Goal: Ask a question

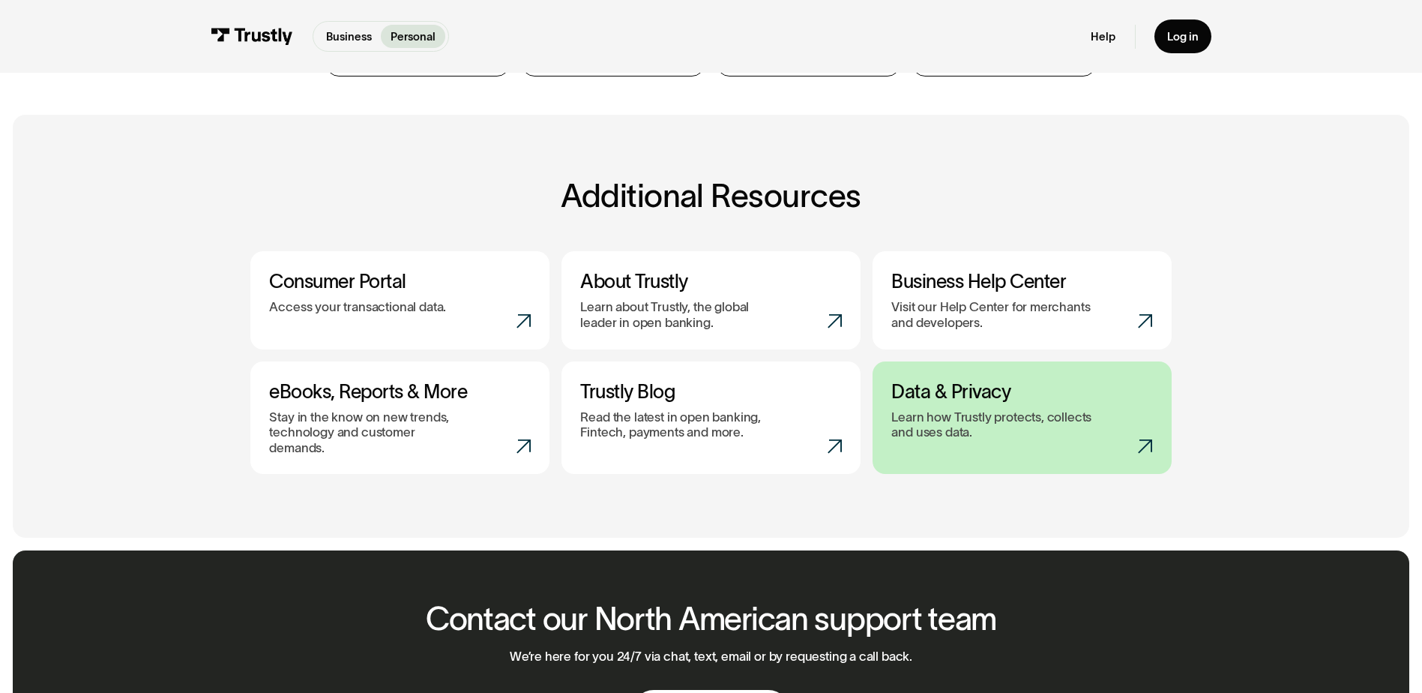
scroll to position [225, 0]
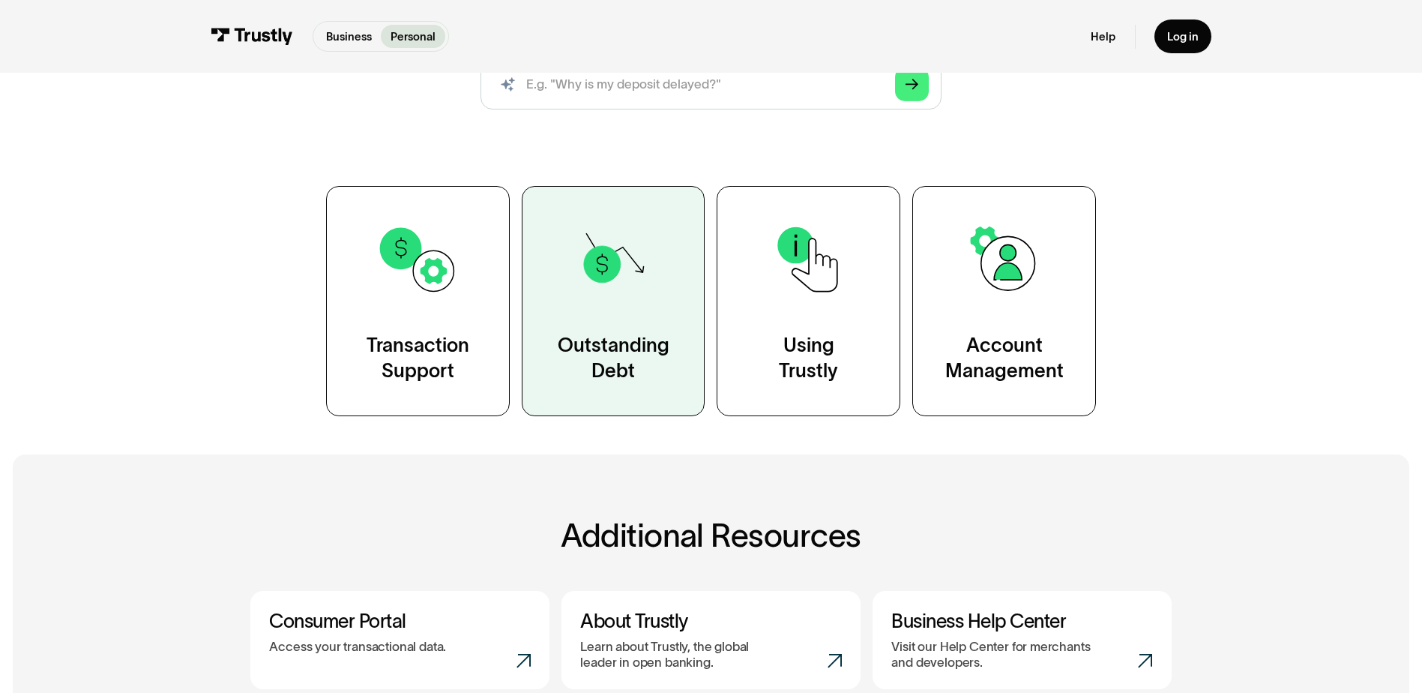
drag, startPoint x: 646, startPoint y: 318, endPoint x: 1165, endPoint y: 301, distance: 519.0
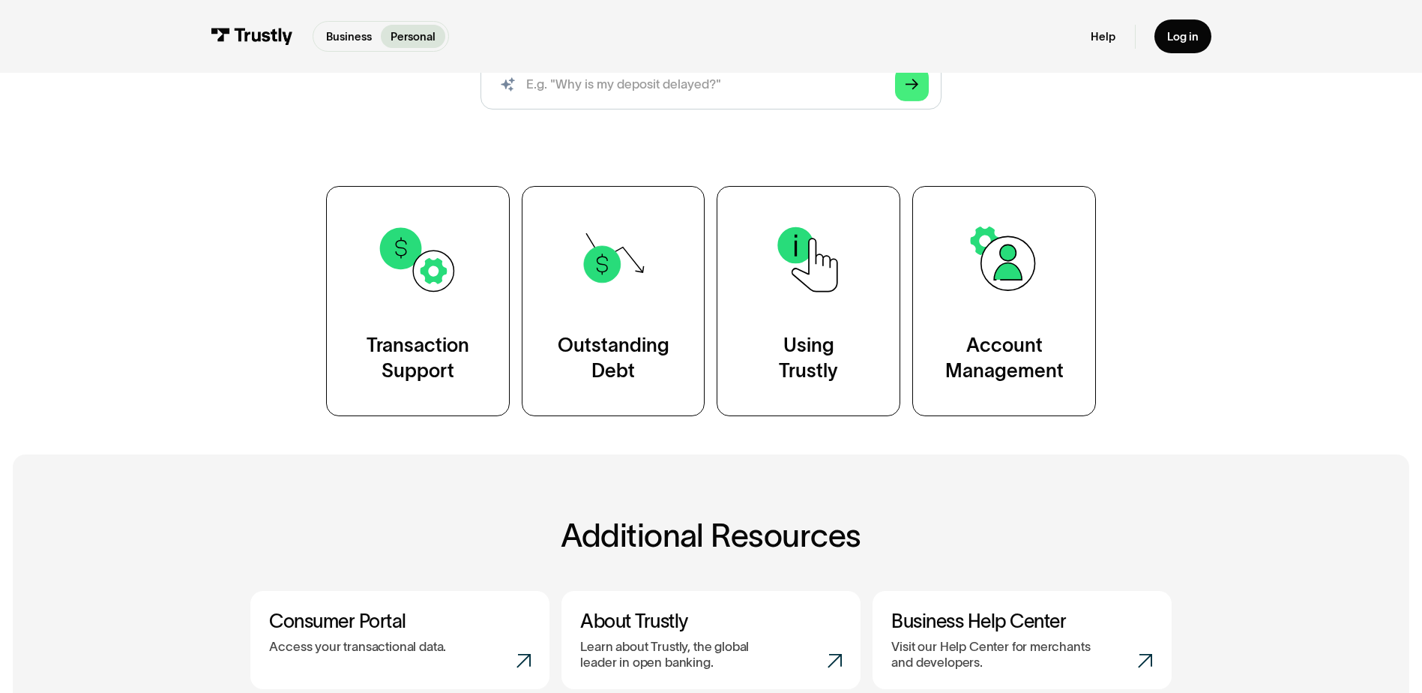
click at [648, 318] on link "Outstanding Debt" at bounding box center [614, 301] width 184 height 230
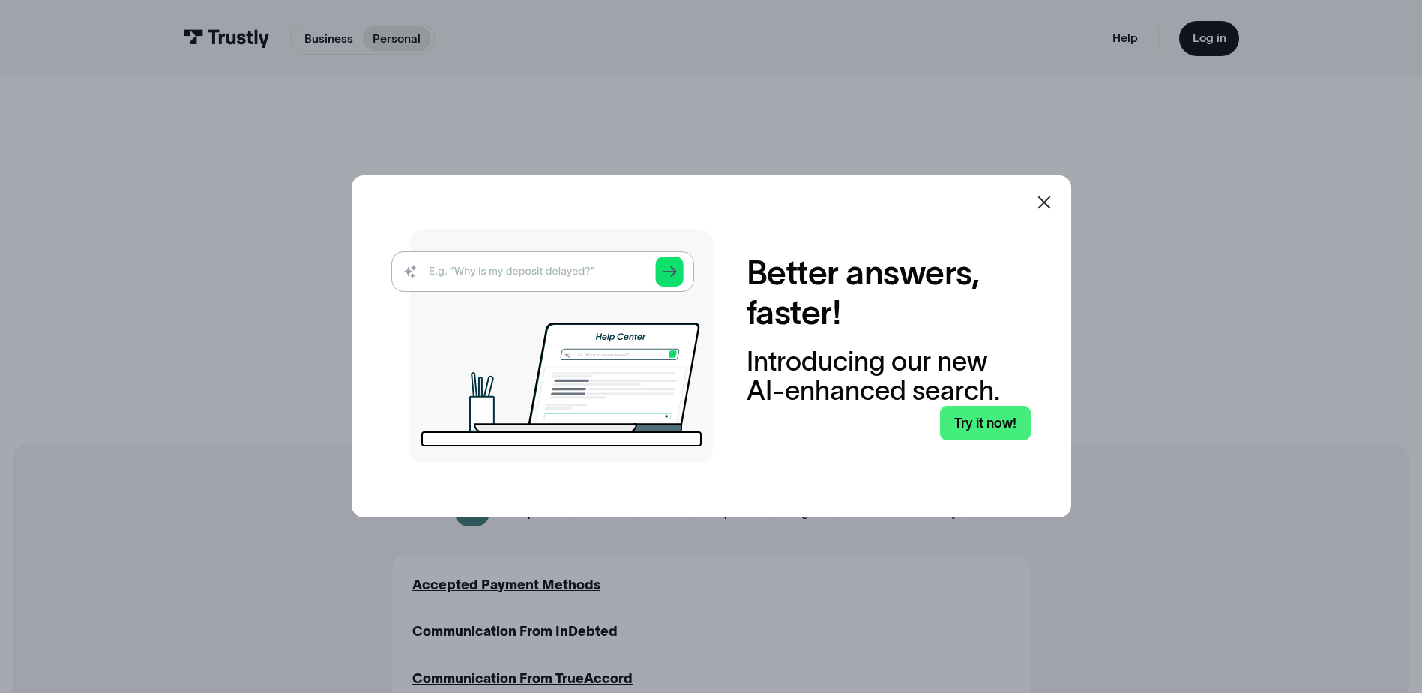
click at [1052, 203] on icon at bounding box center [1044, 202] width 18 height 18
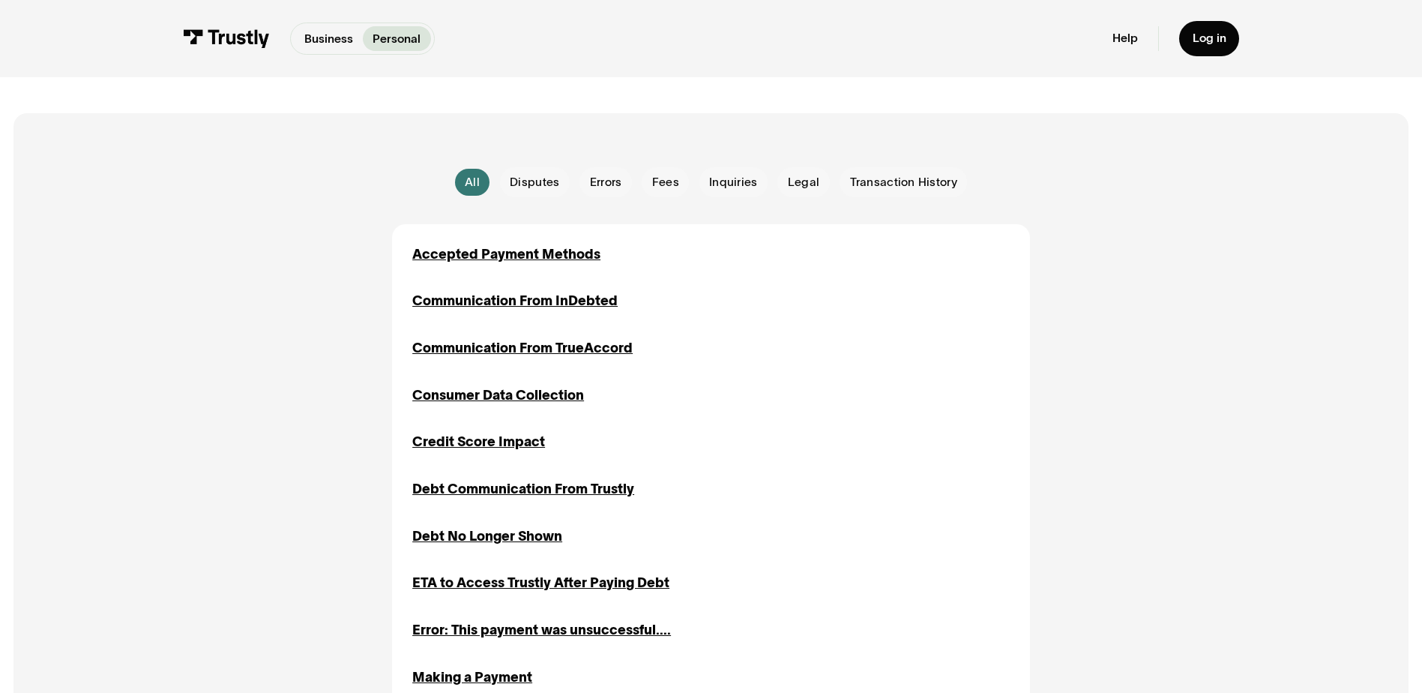
scroll to position [375, 0]
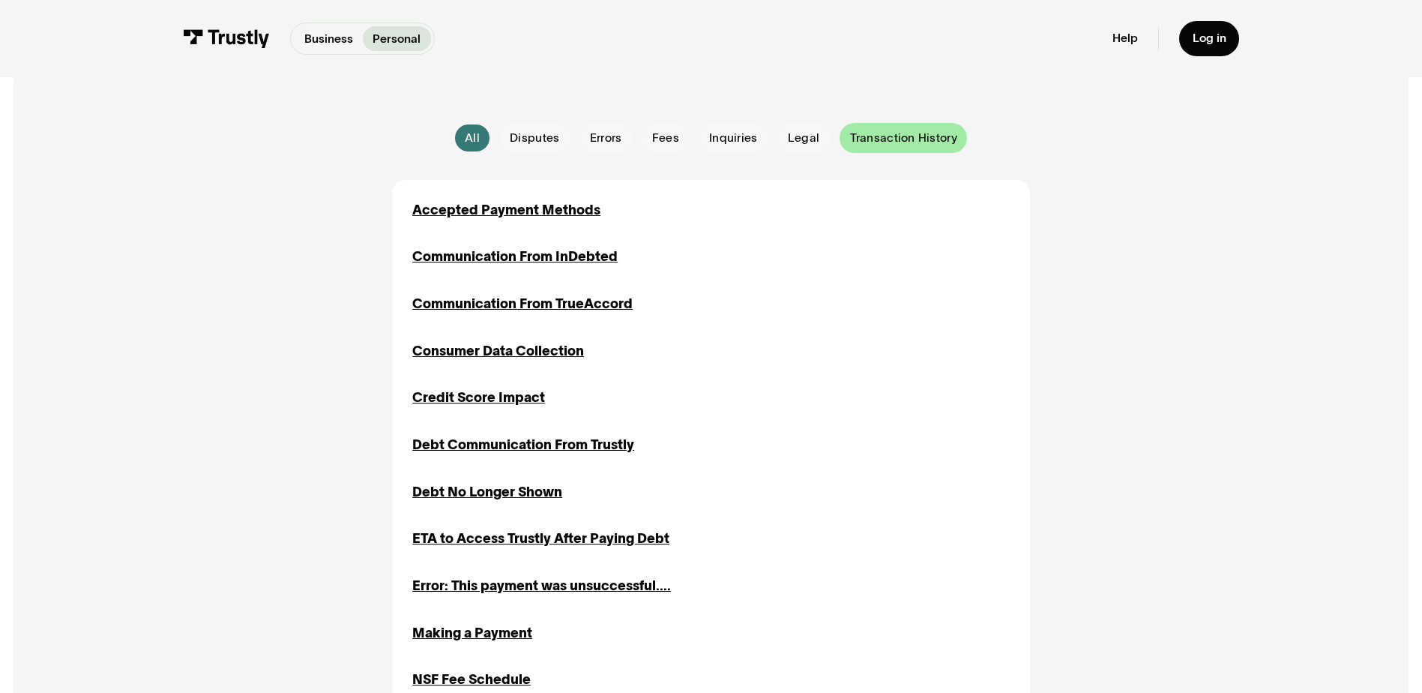
click at [902, 136] on span "Transaction History" at bounding box center [903, 138] width 107 height 16
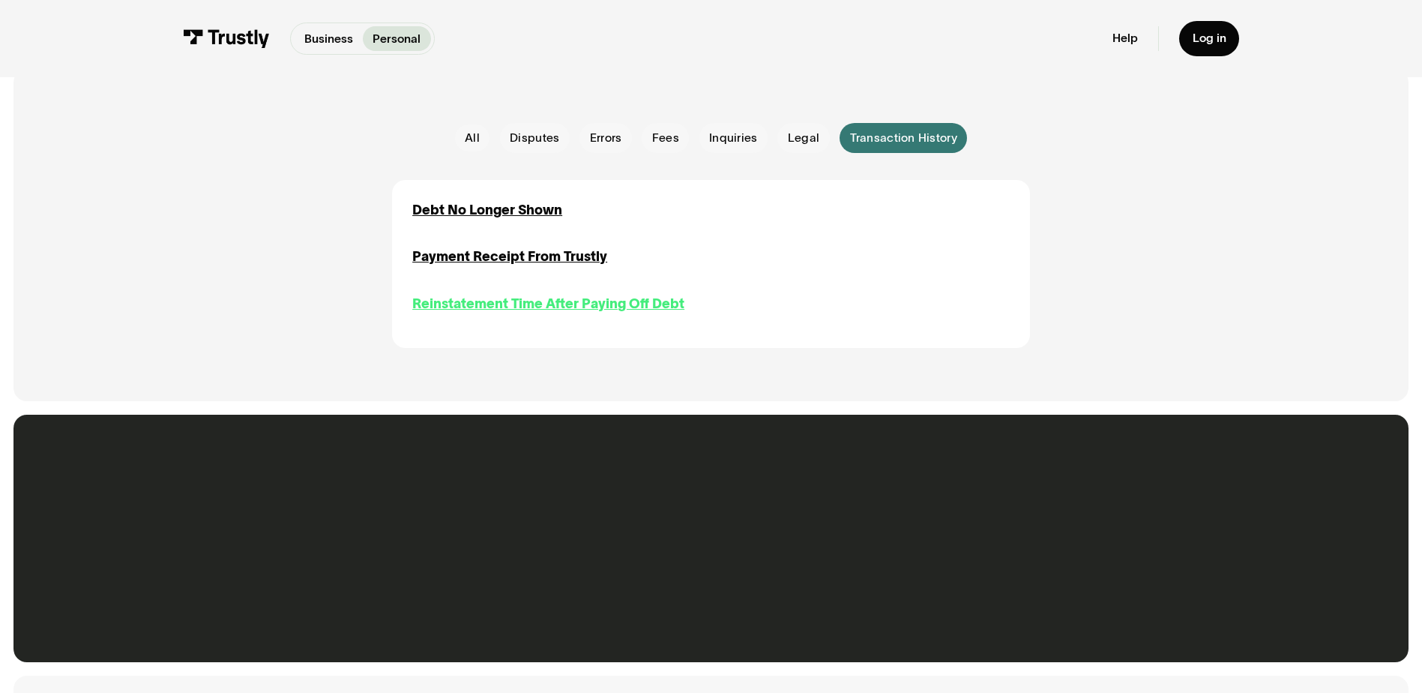
drag, startPoint x: 532, startPoint y: 306, endPoint x: 540, endPoint y: 306, distance: 8.2
click at [532, 306] on div "Reinstatement Time After Paying Off Debt" at bounding box center [548, 304] width 272 height 20
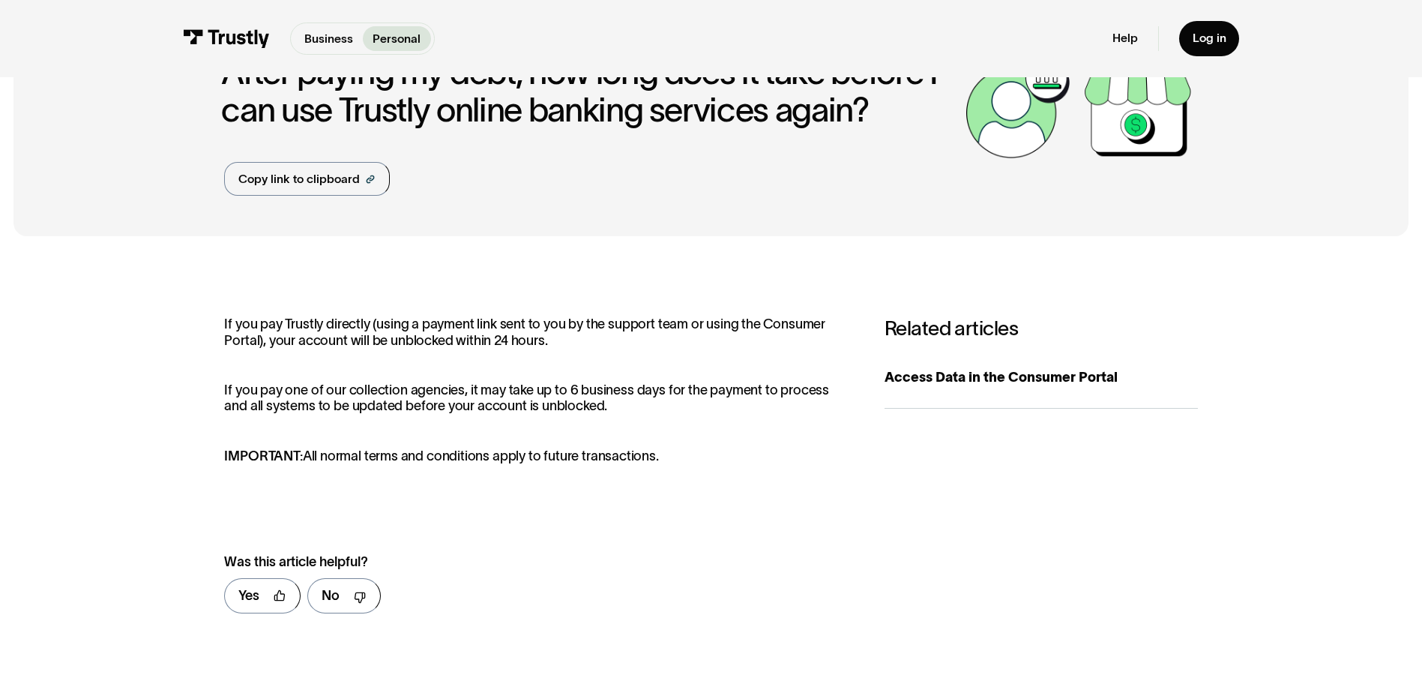
scroll to position [225, 0]
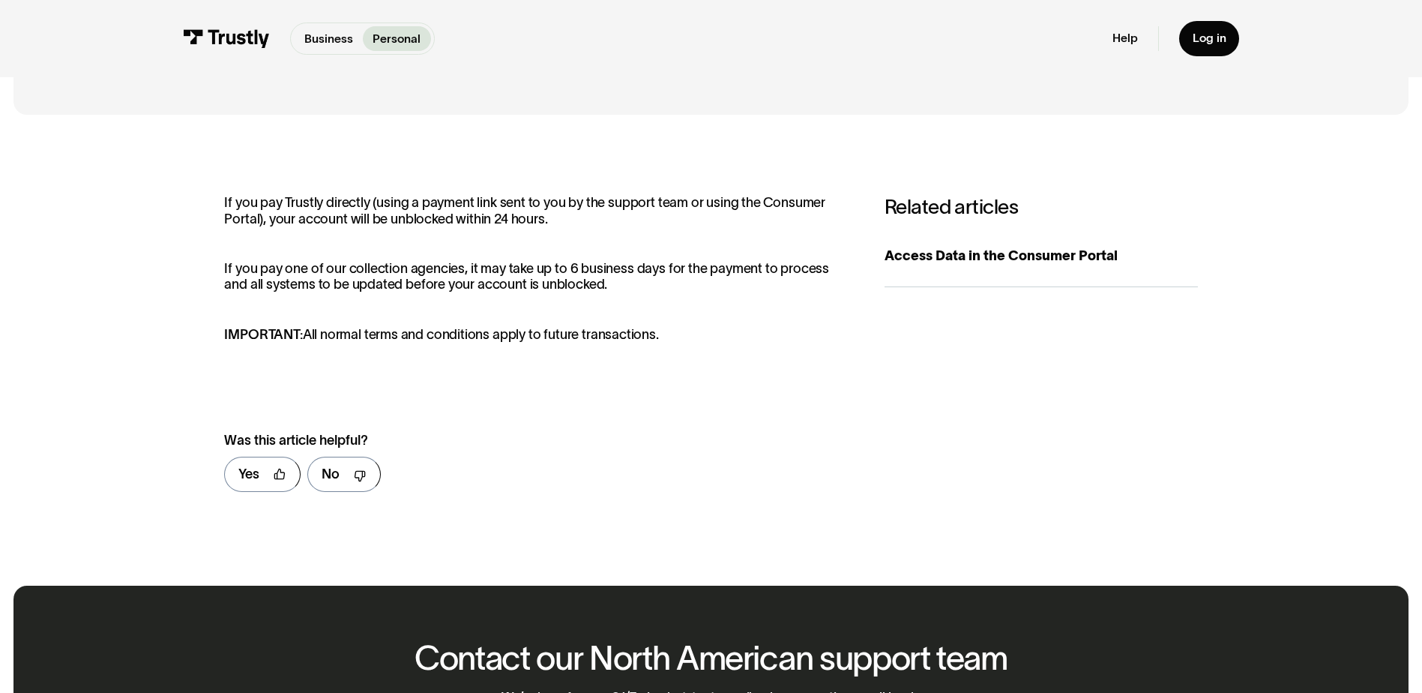
drag, startPoint x: 340, startPoint y: 483, endPoint x: 498, endPoint y: 483, distance: 158.2
click at [340, 483] on link "No" at bounding box center [343, 474] width 73 height 35
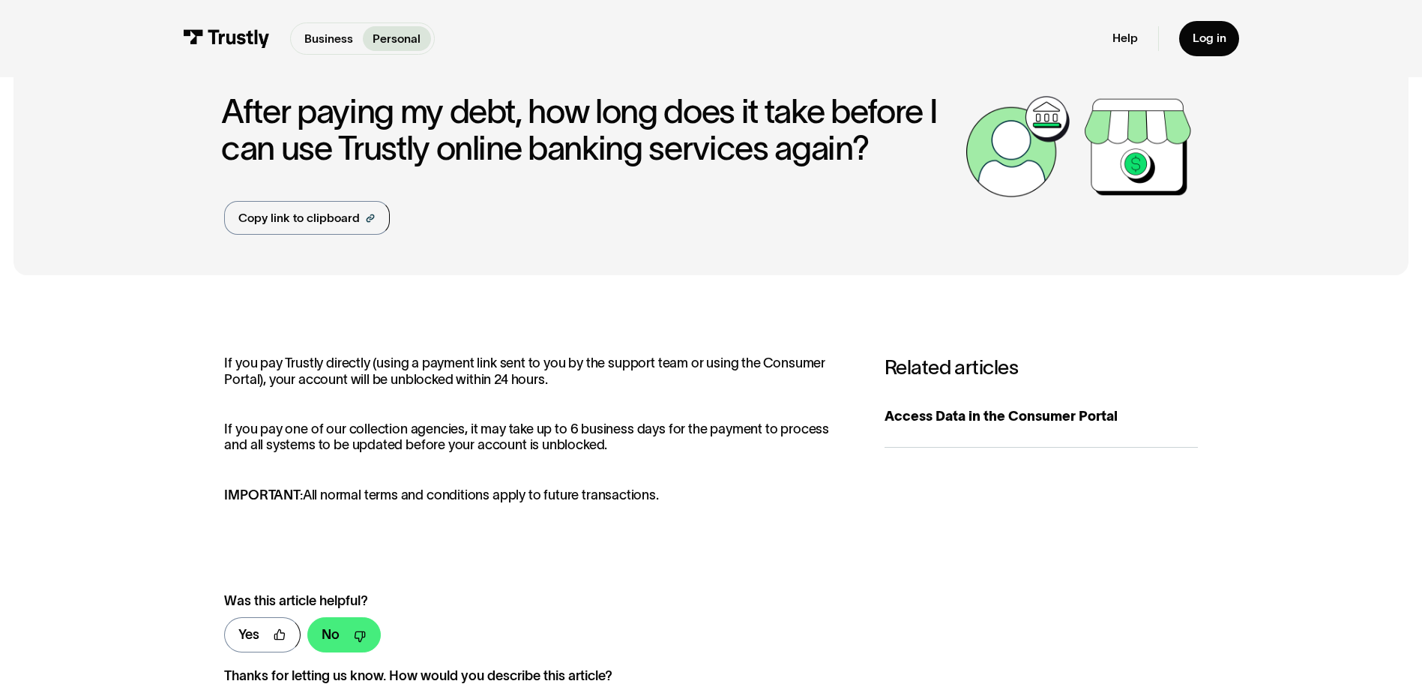
scroll to position [0, 0]
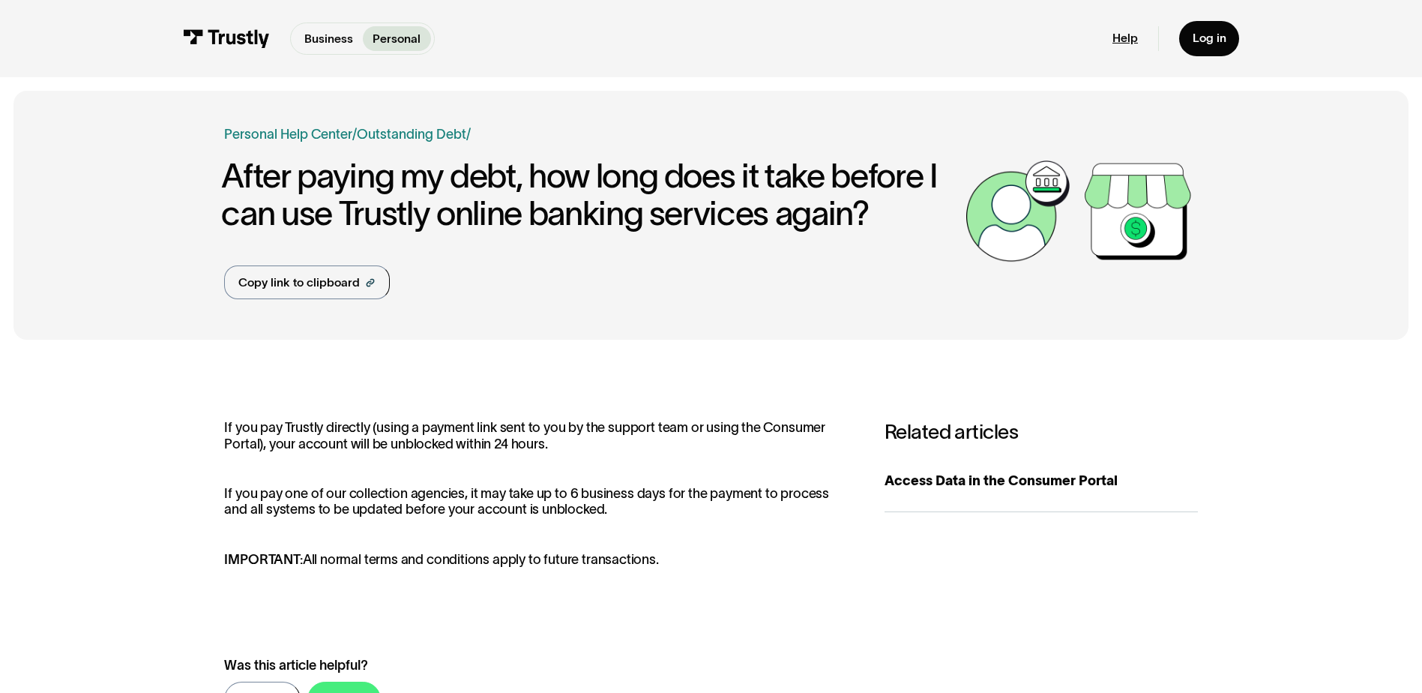
click at [1133, 37] on link "Help" at bounding box center [1124, 38] width 25 height 15
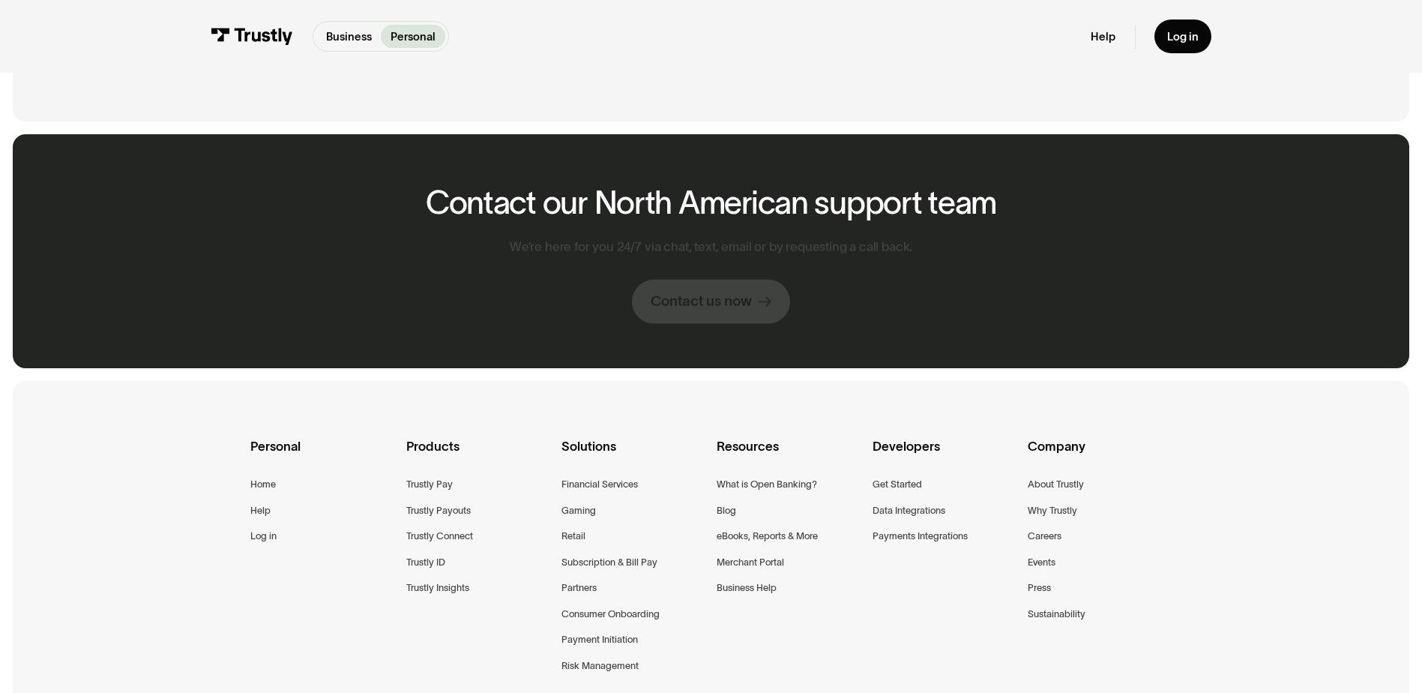
scroll to position [1049, 0]
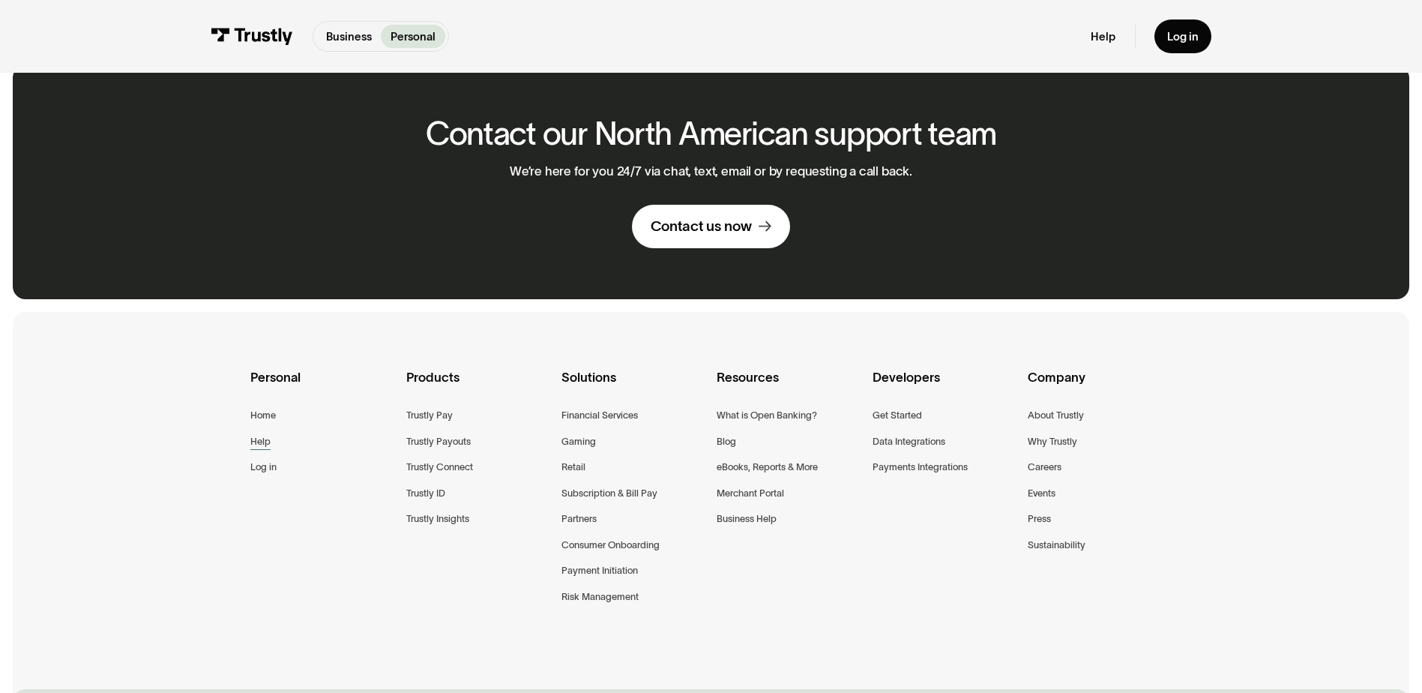
click at [266, 433] on div "Help" at bounding box center [260, 441] width 20 height 16
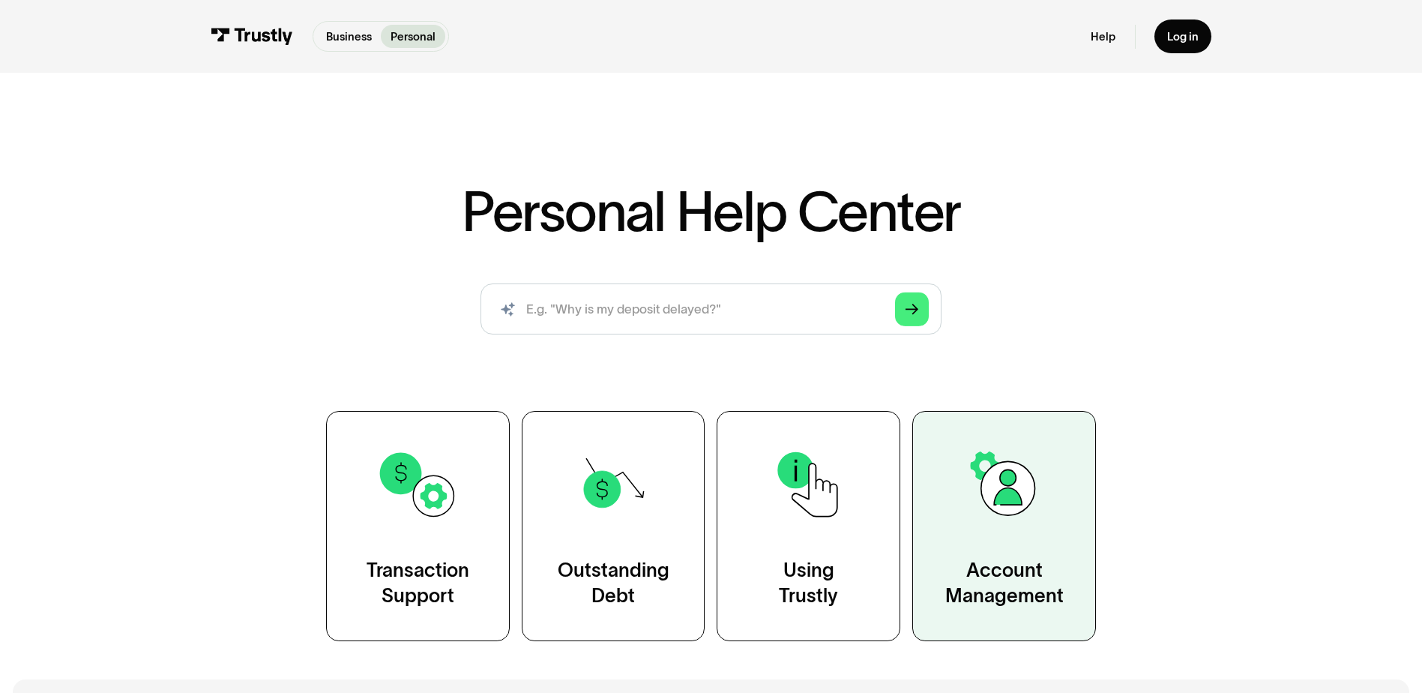
click at [998, 534] on link "Account Management" at bounding box center [1004, 526] width 184 height 230
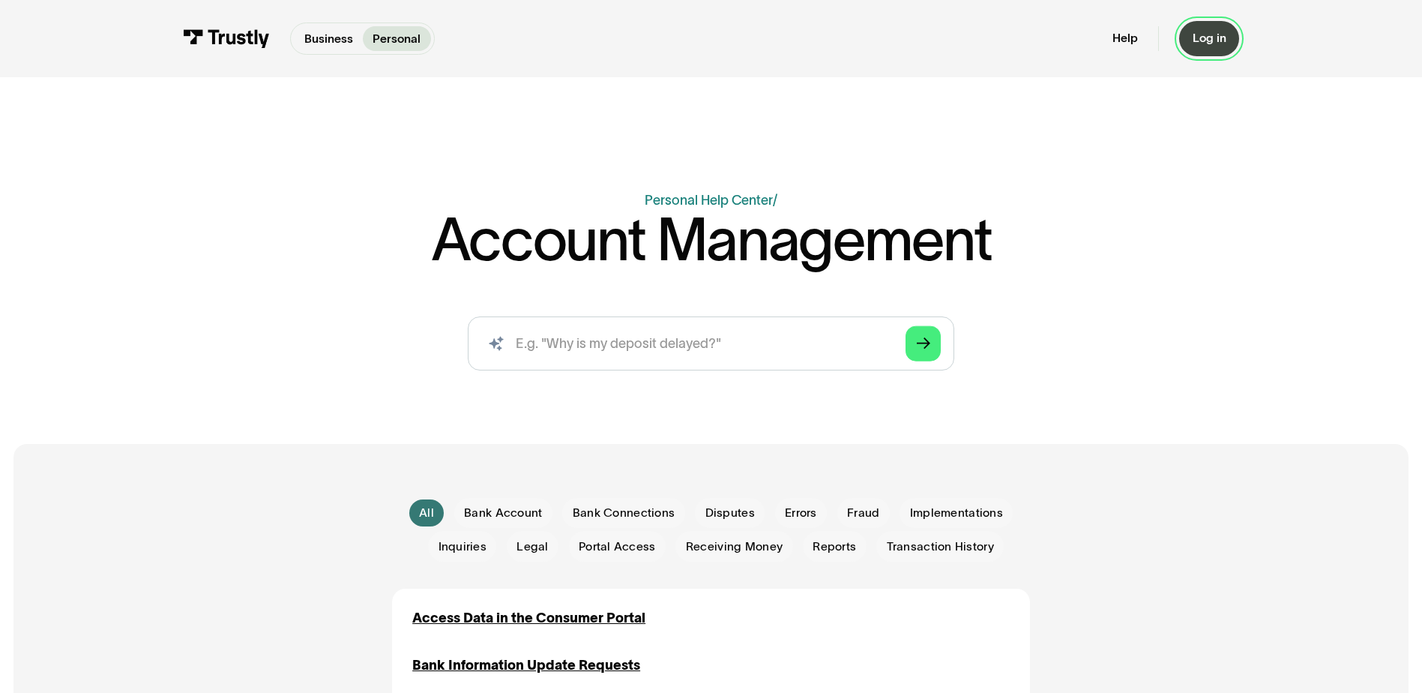
click at [1205, 37] on div "Log in" at bounding box center [1210, 38] width 34 height 15
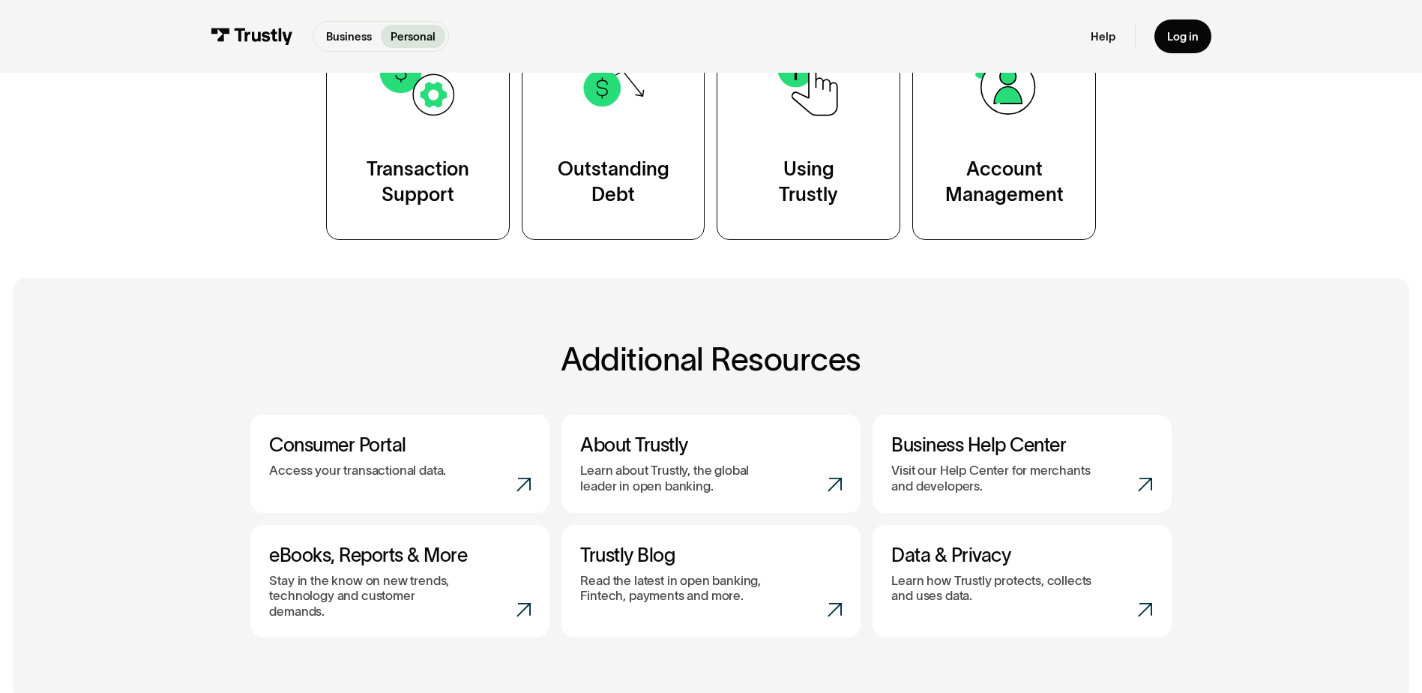
scroll to position [375, 0]
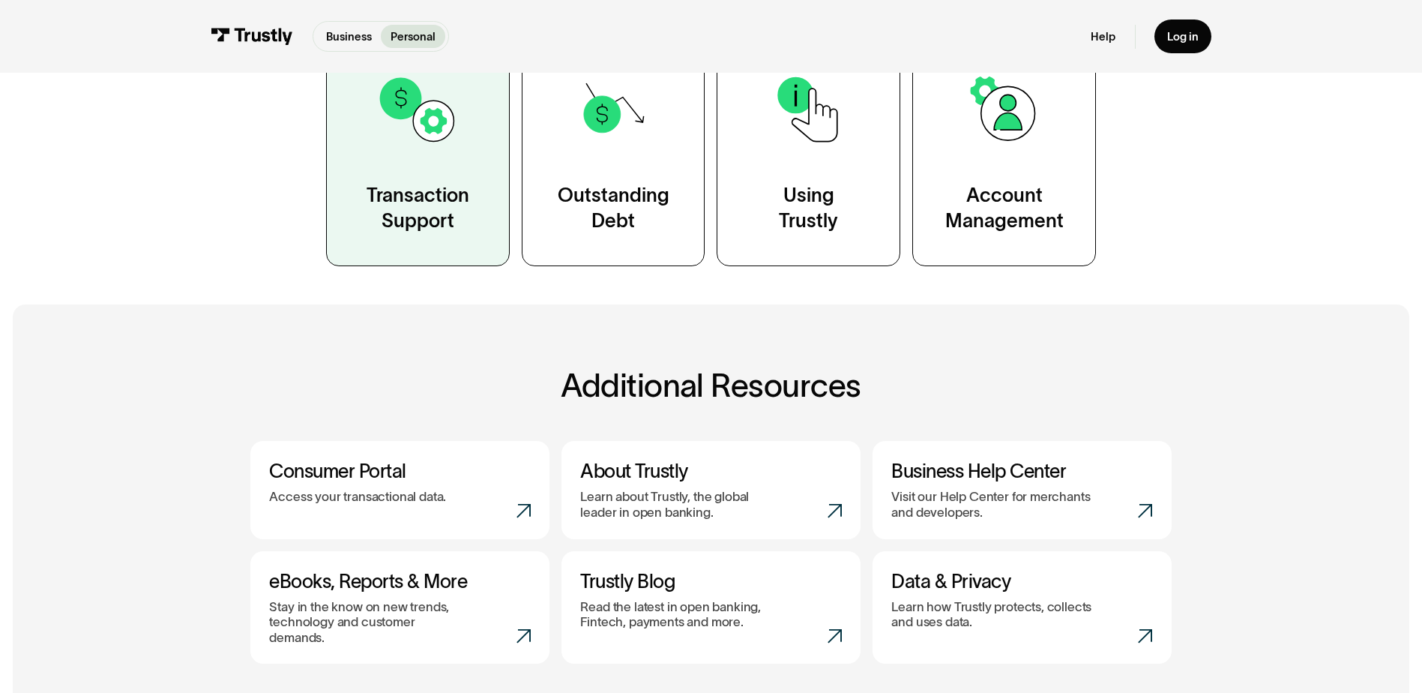
click at [439, 210] on div "Transaction Support" at bounding box center [418, 208] width 103 height 51
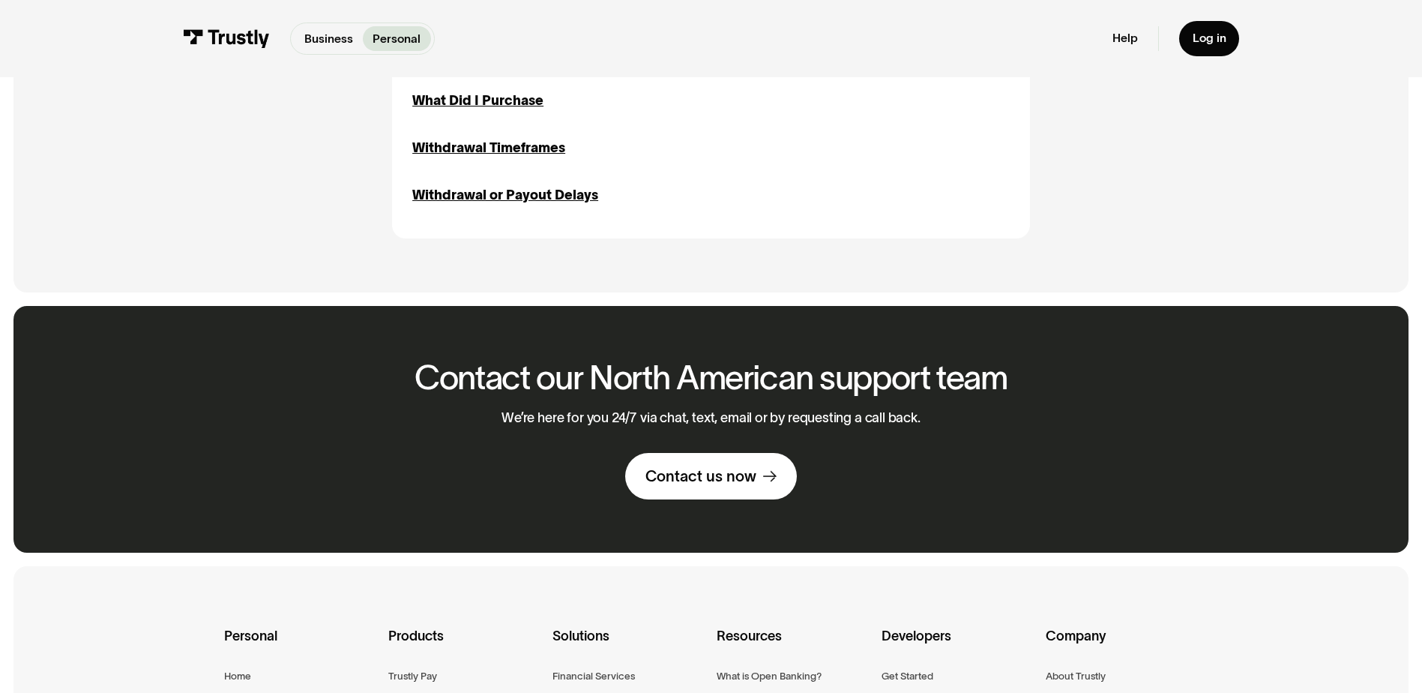
scroll to position [2174, 0]
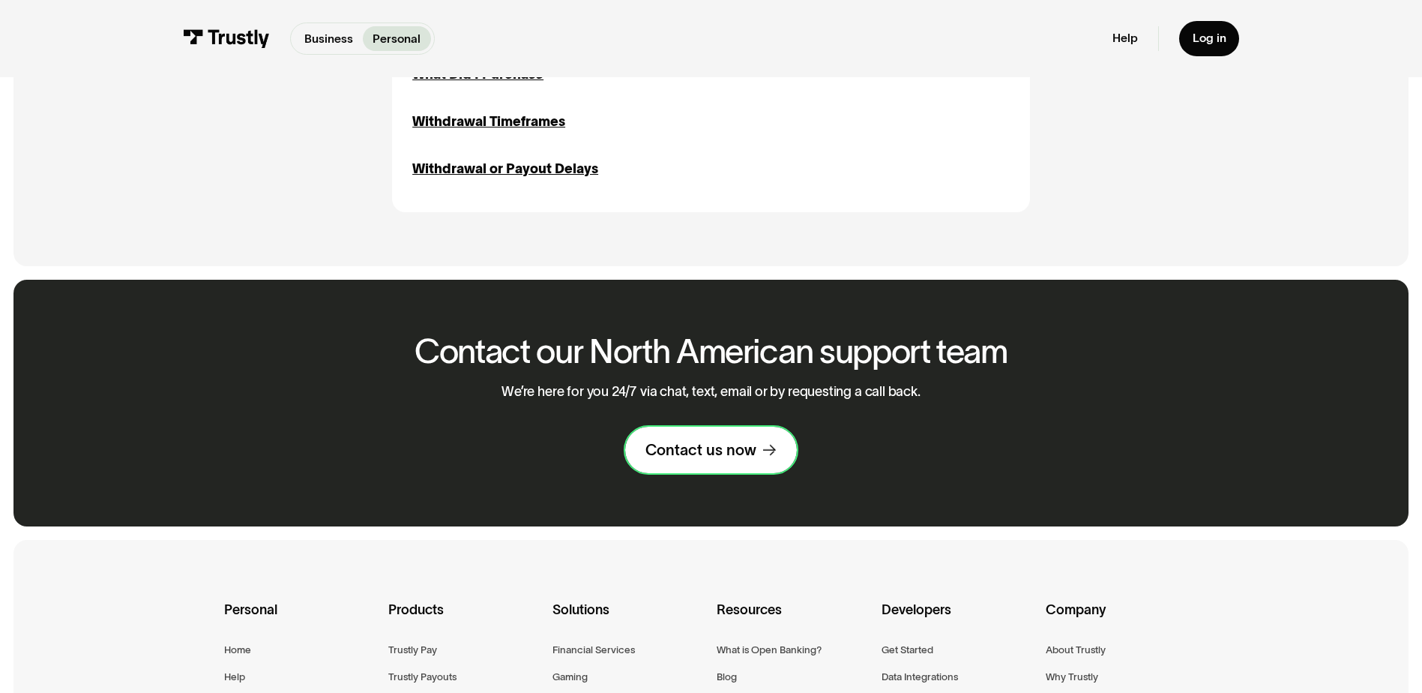
drag, startPoint x: 727, startPoint y: 463, endPoint x: 763, endPoint y: 460, distance: 36.2
click at [727, 460] on div "Contact us now" at bounding box center [700, 449] width 111 height 19
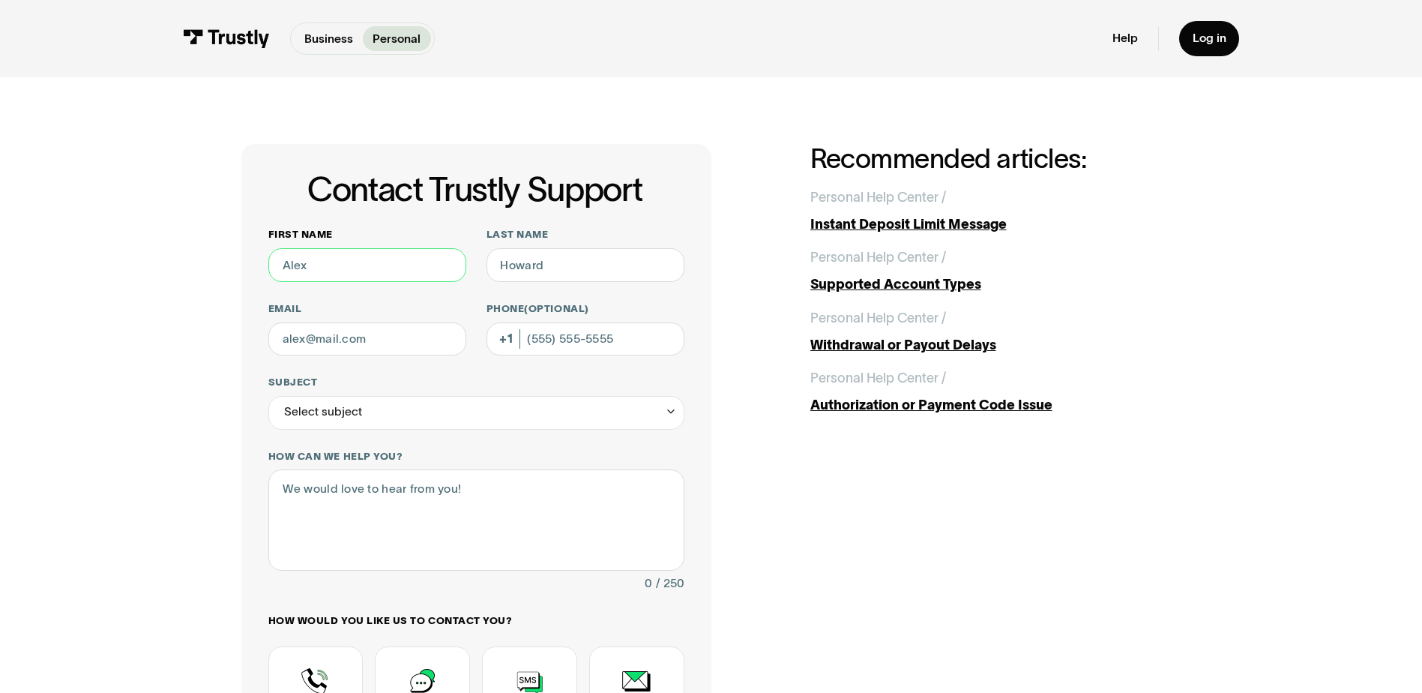
click at [343, 262] on input "First name" at bounding box center [367, 265] width 198 height 34
type input "[PERSON_NAME]"
type input "Maple"
type input "[EMAIL_ADDRESS][DOMAIN_NAME]"
type input "[PHONE_NUMBER]"
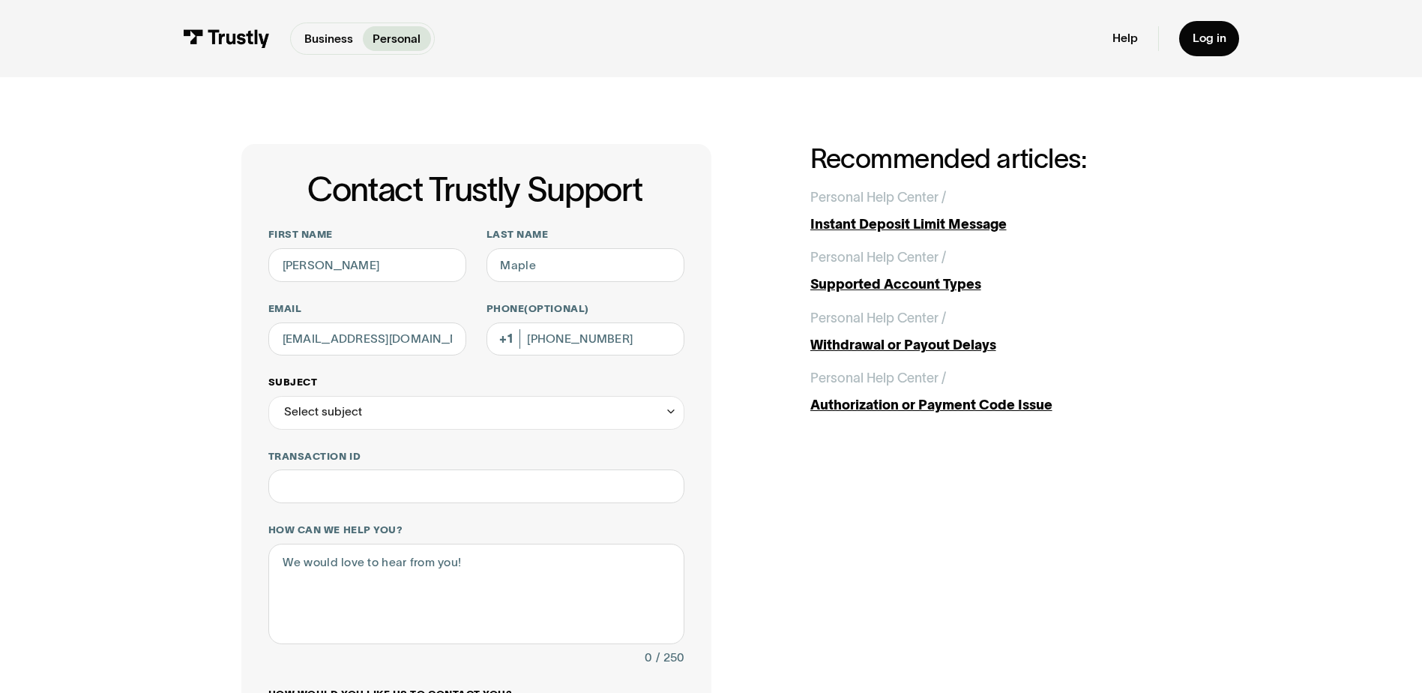
click at [526, 413] on div "Select subject" at bounding box center [476, 413] width 416 height 34
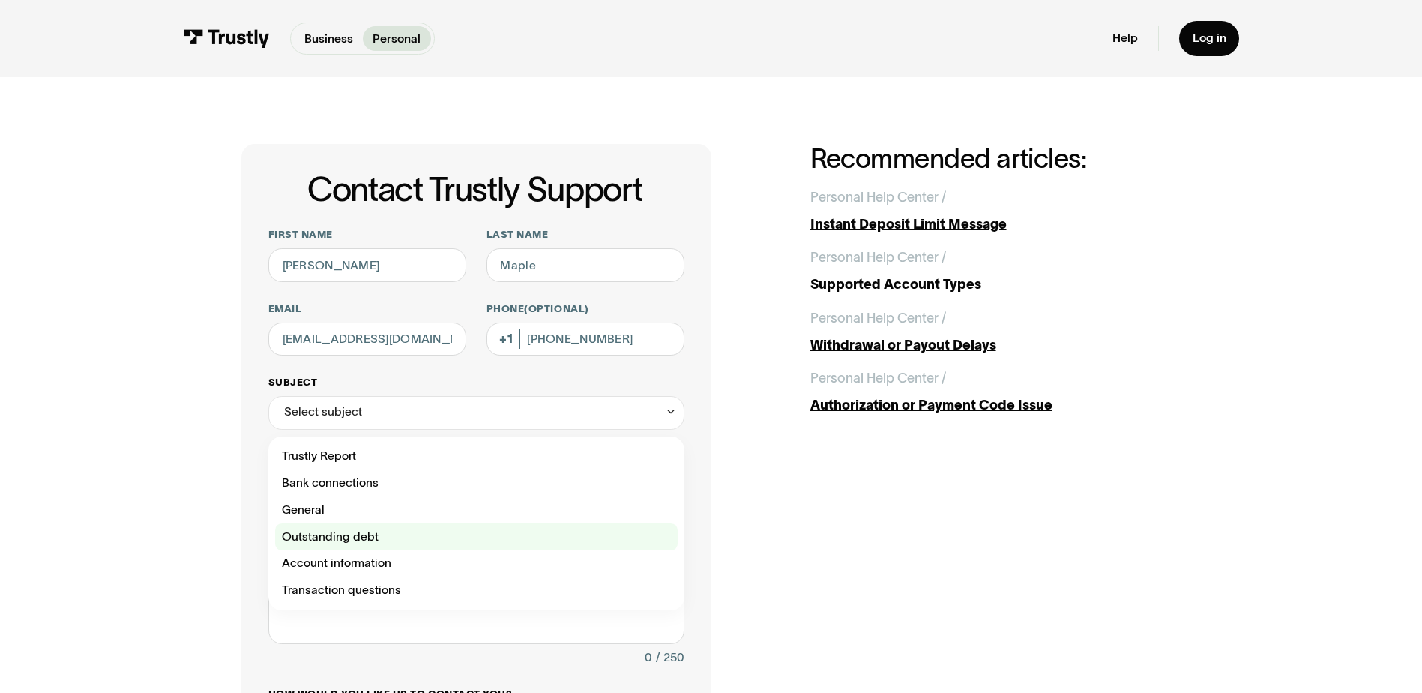
click at [459, 540] on div "Contact Trustly Support" at bounding box center [476, 536] width 403 height 27
type input "**********"
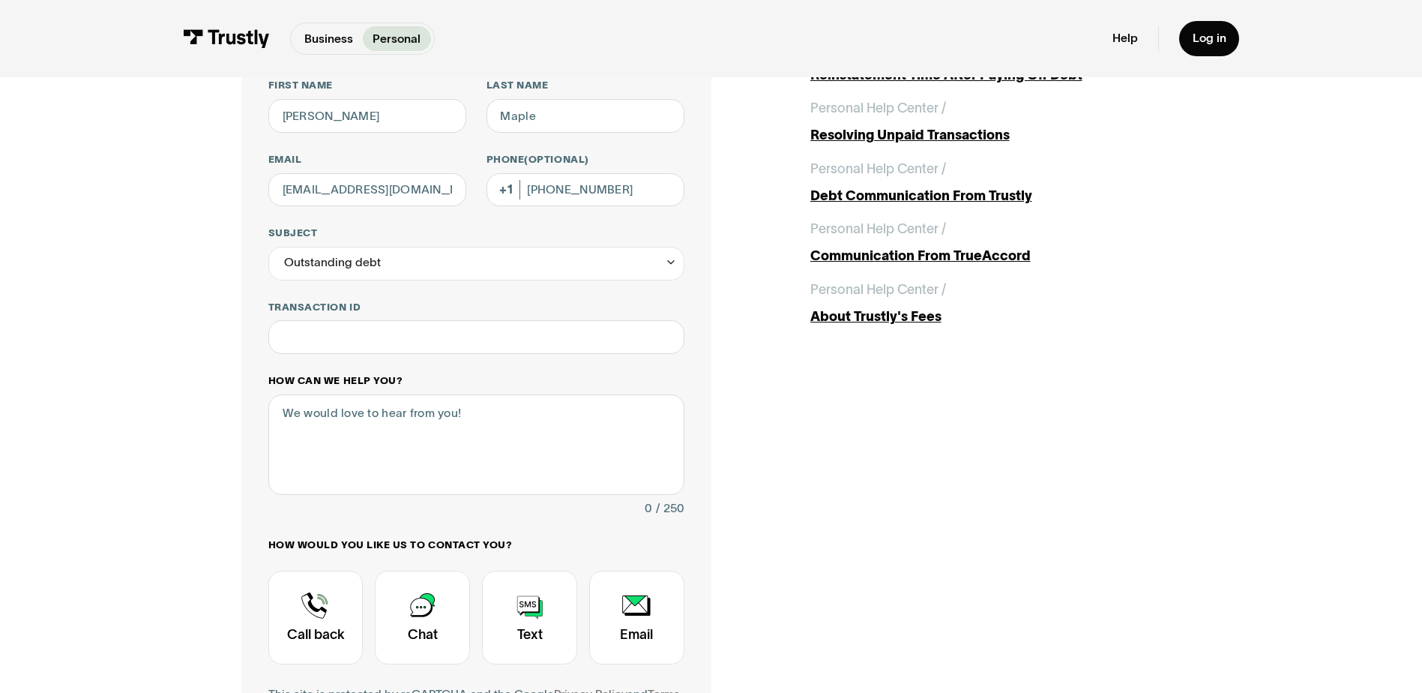
scroll to position [150, 0]
click at [563, 419] on textarea "How can we help you?" at bounding box center [476, 444] width 416 height 100
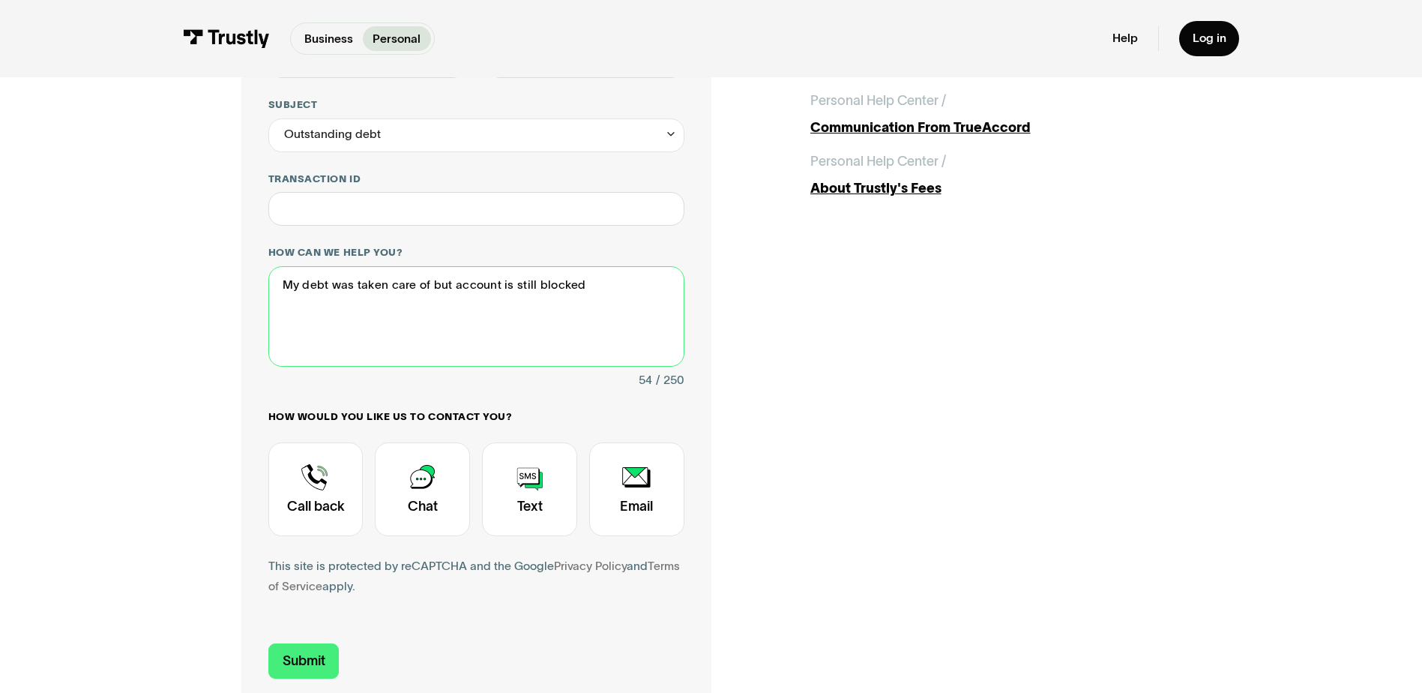
scroll to position [300, 0]
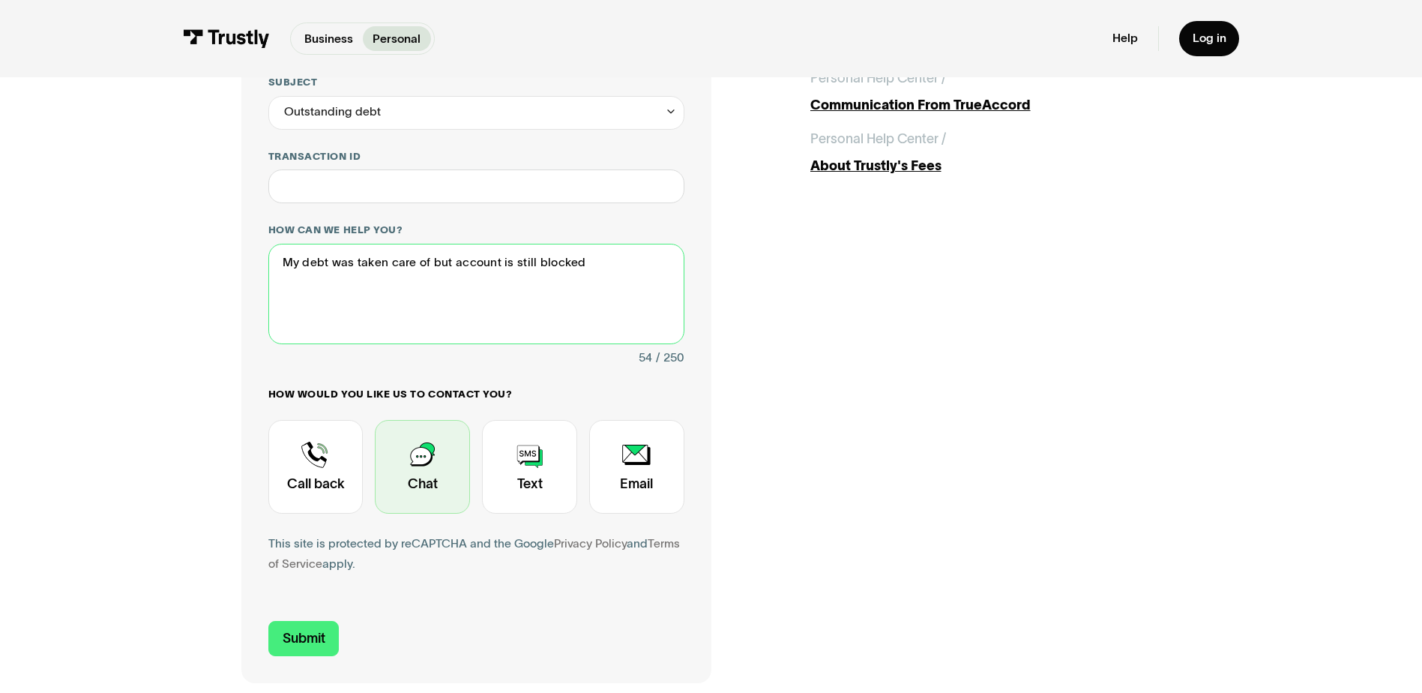
type textarea "My debt was taken care of but account is still blocked"
click at [430, 470] on div "Contact Trustly Support" at bounding box center [422, 467] width 95 height 94
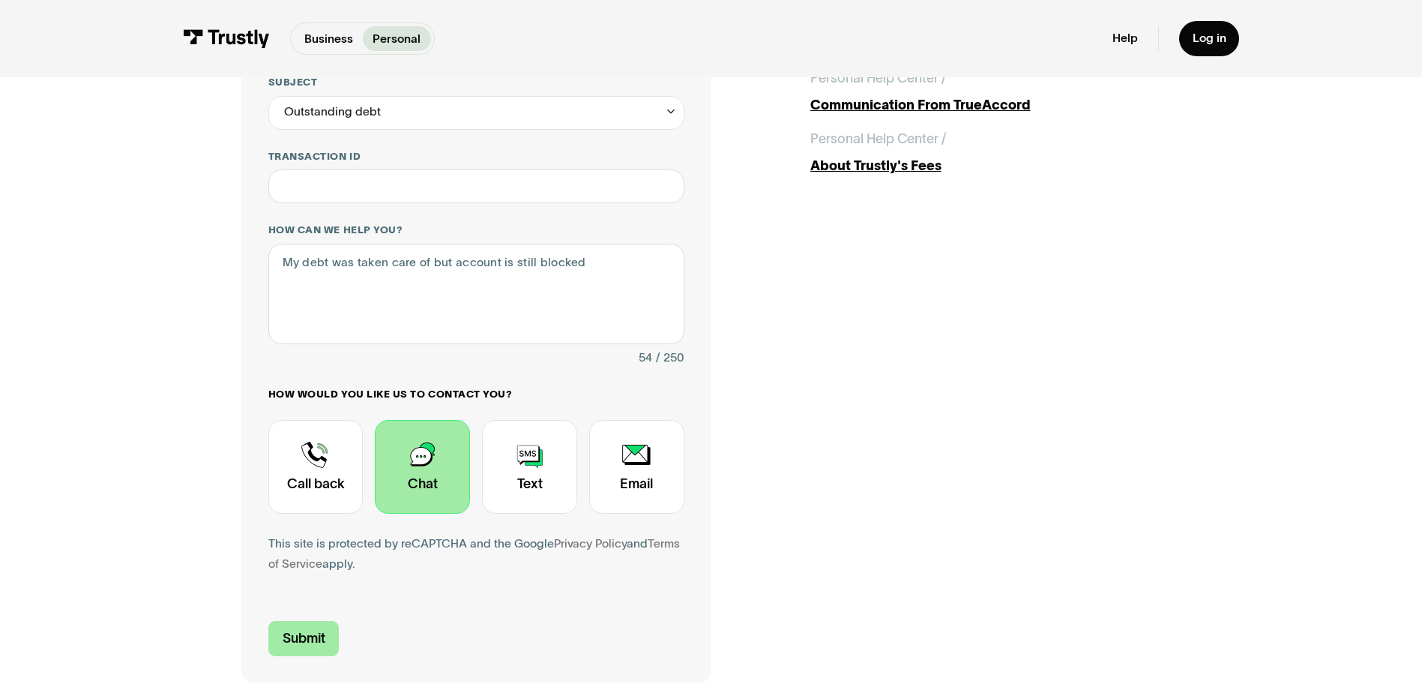
click at [316, 643] on input "Submit" at bounding box center [303, 638] width 71 height 35
type input "[PHONE_NUMBER]"
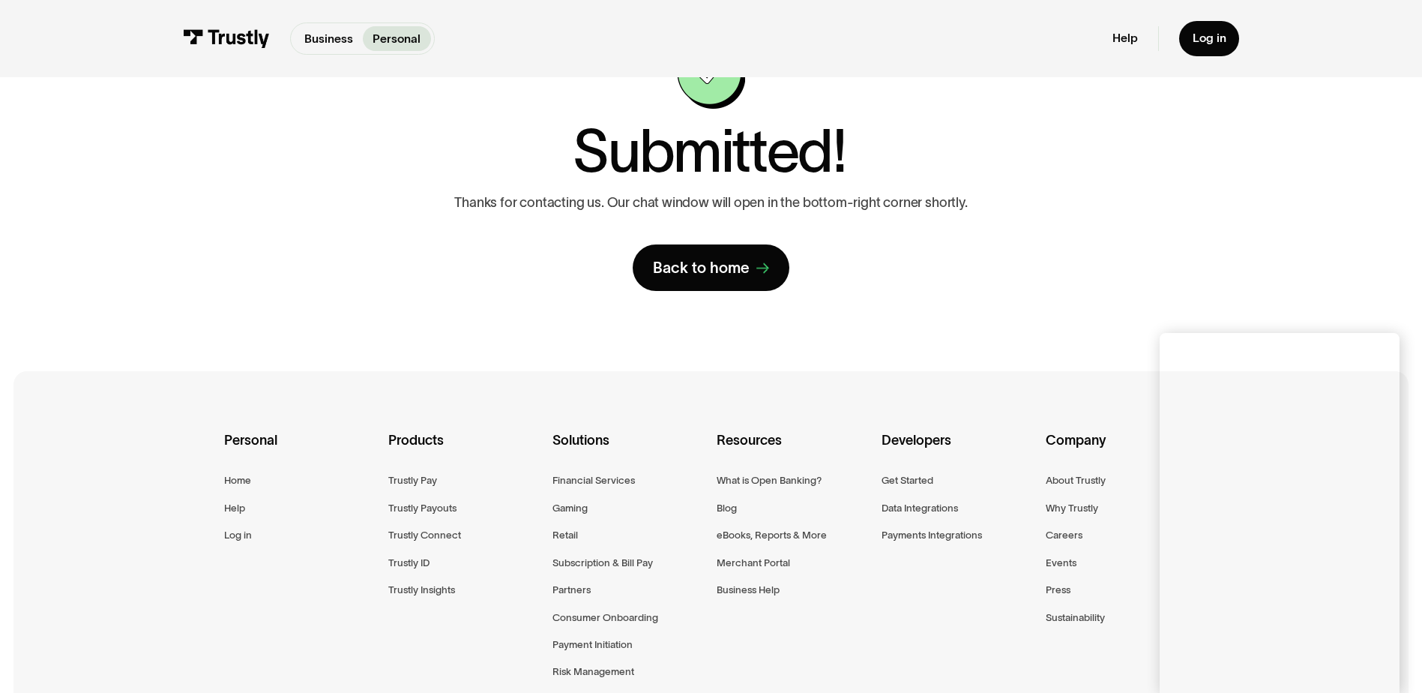
scroll to position [75, 0]
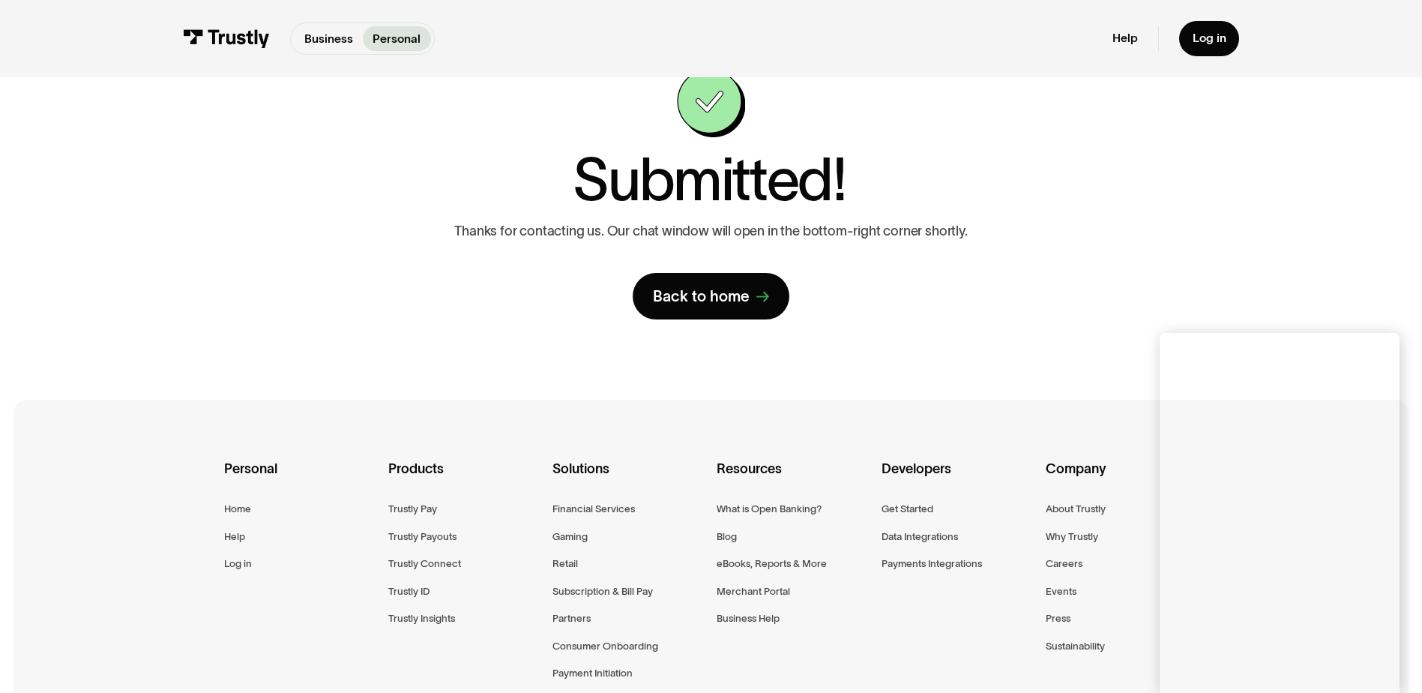
click at [1055, 314] on div "**********" at bounding box center [710, 194] width 939 height 250
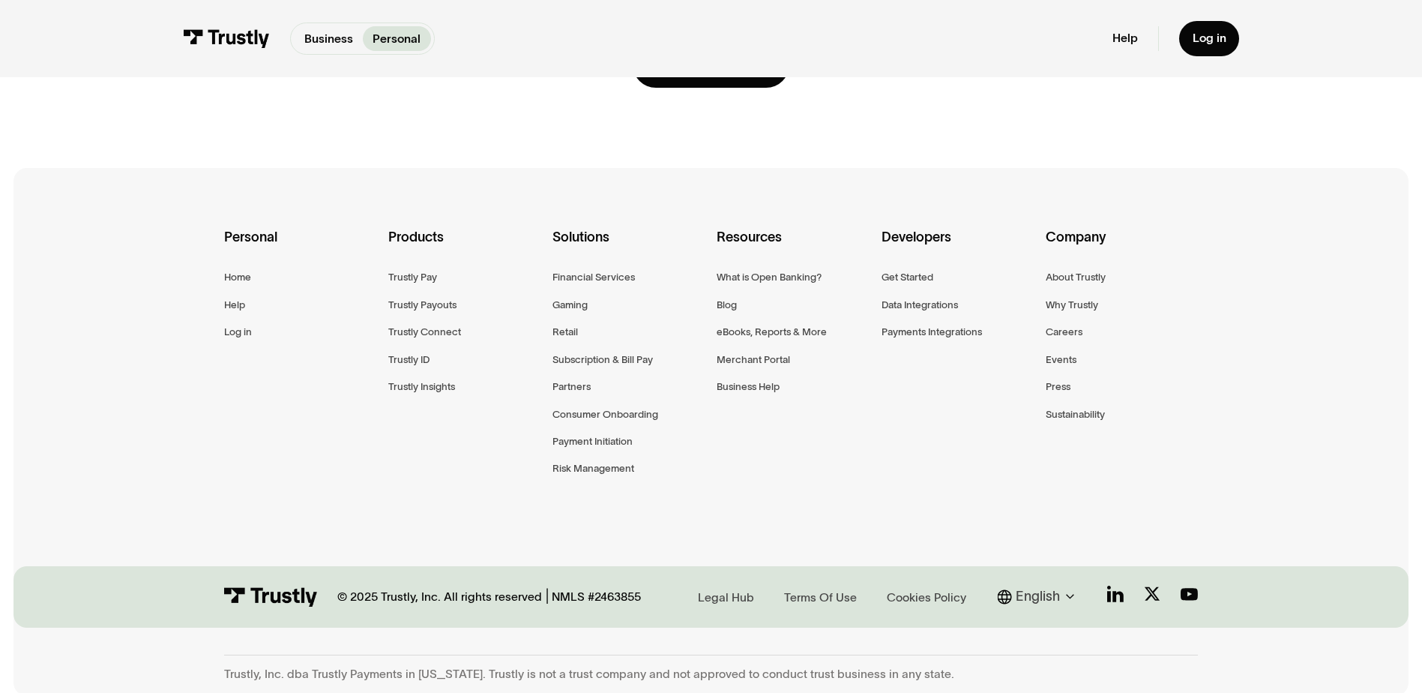
scroll to position [313, 0]
